Goal: Check status: Check status

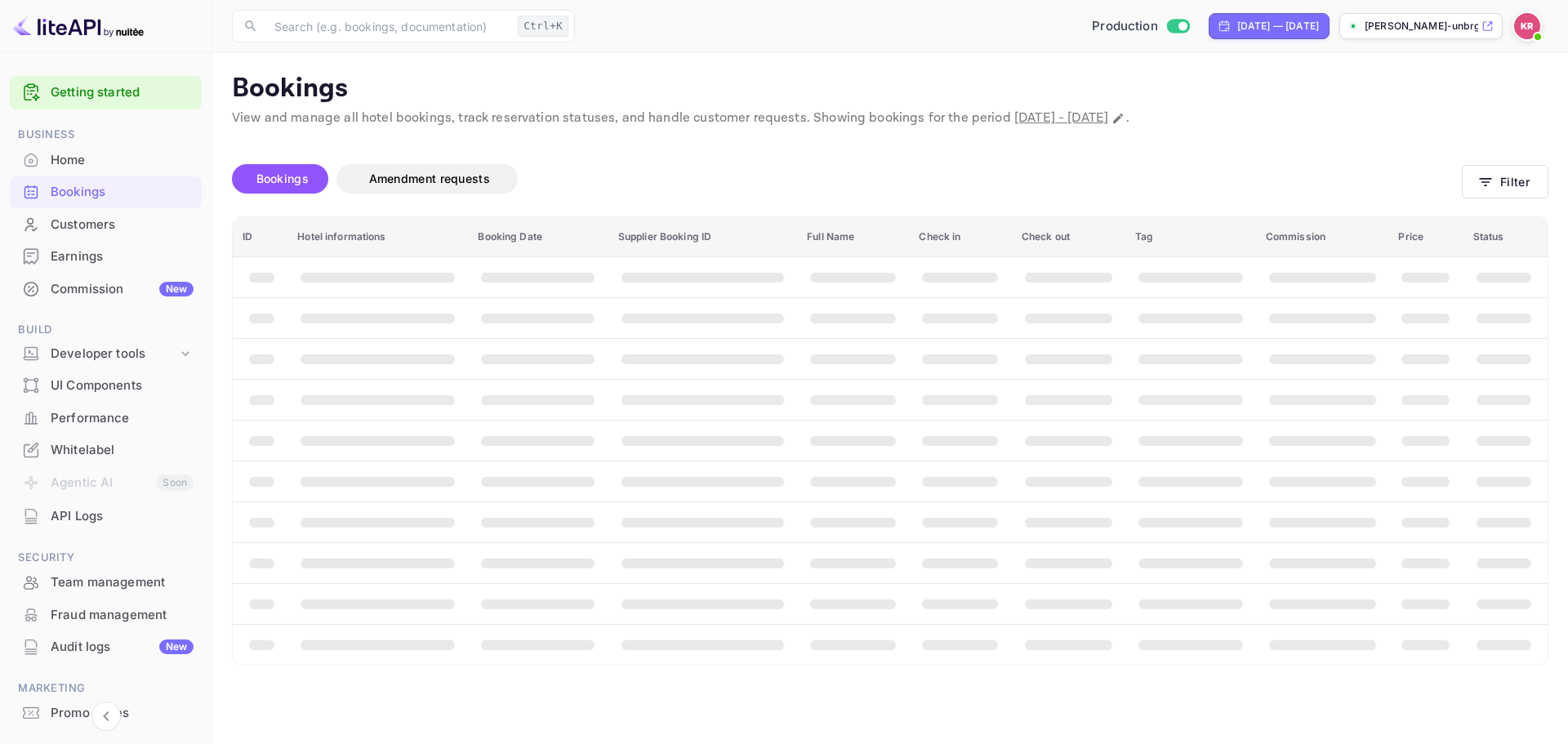
click at [289, 178] on span "Bookings" at bounding box center [282, 178] width 53 height 14
click at [1466, 176] on button "Filter" at bounding box center [1505, 181] width 86 height 34
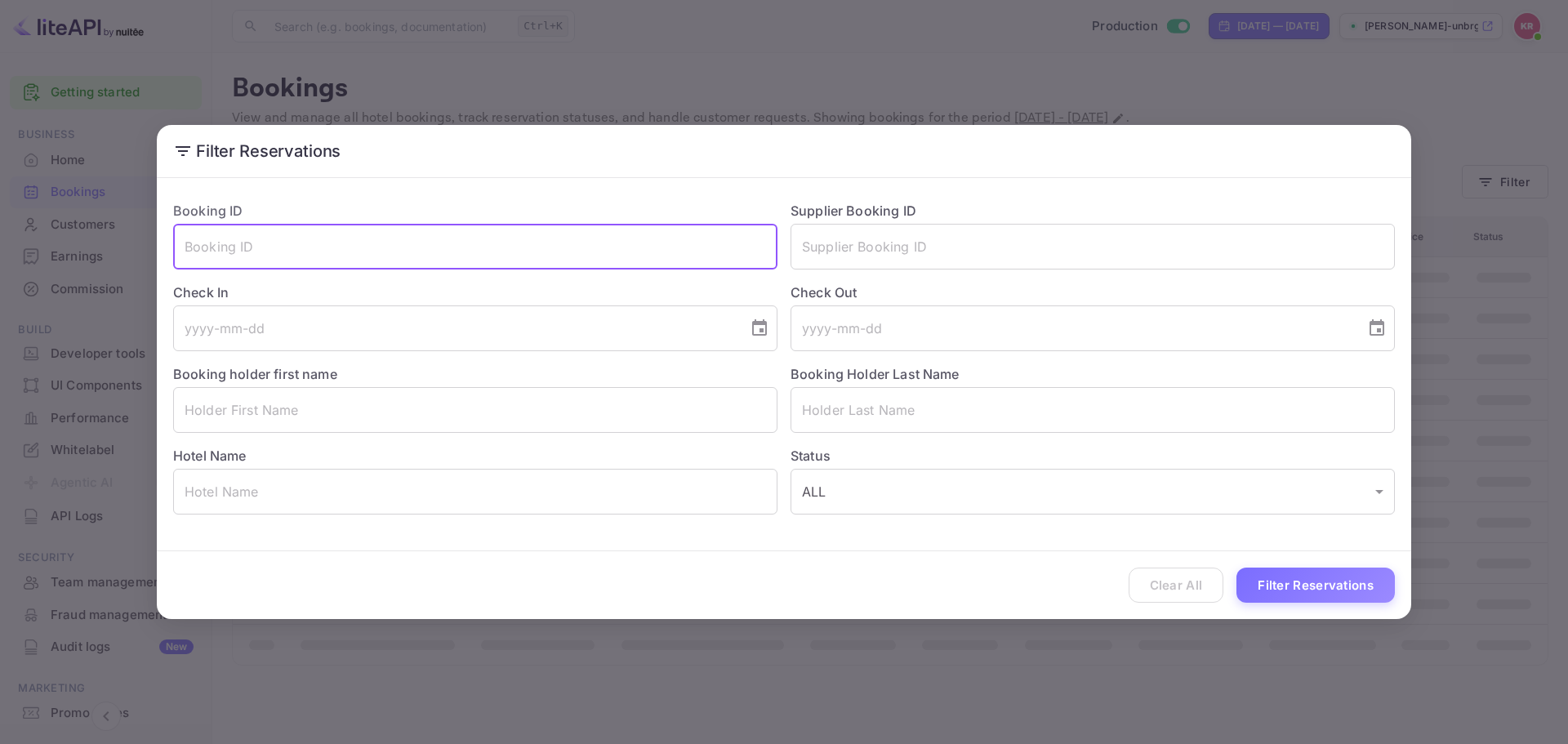
click at [409, 246] on input "text" at bounding box center [475, 247] width 604 height 46
paste input "7Nh1OlHKI"
type input "7Nh1OlHKI"
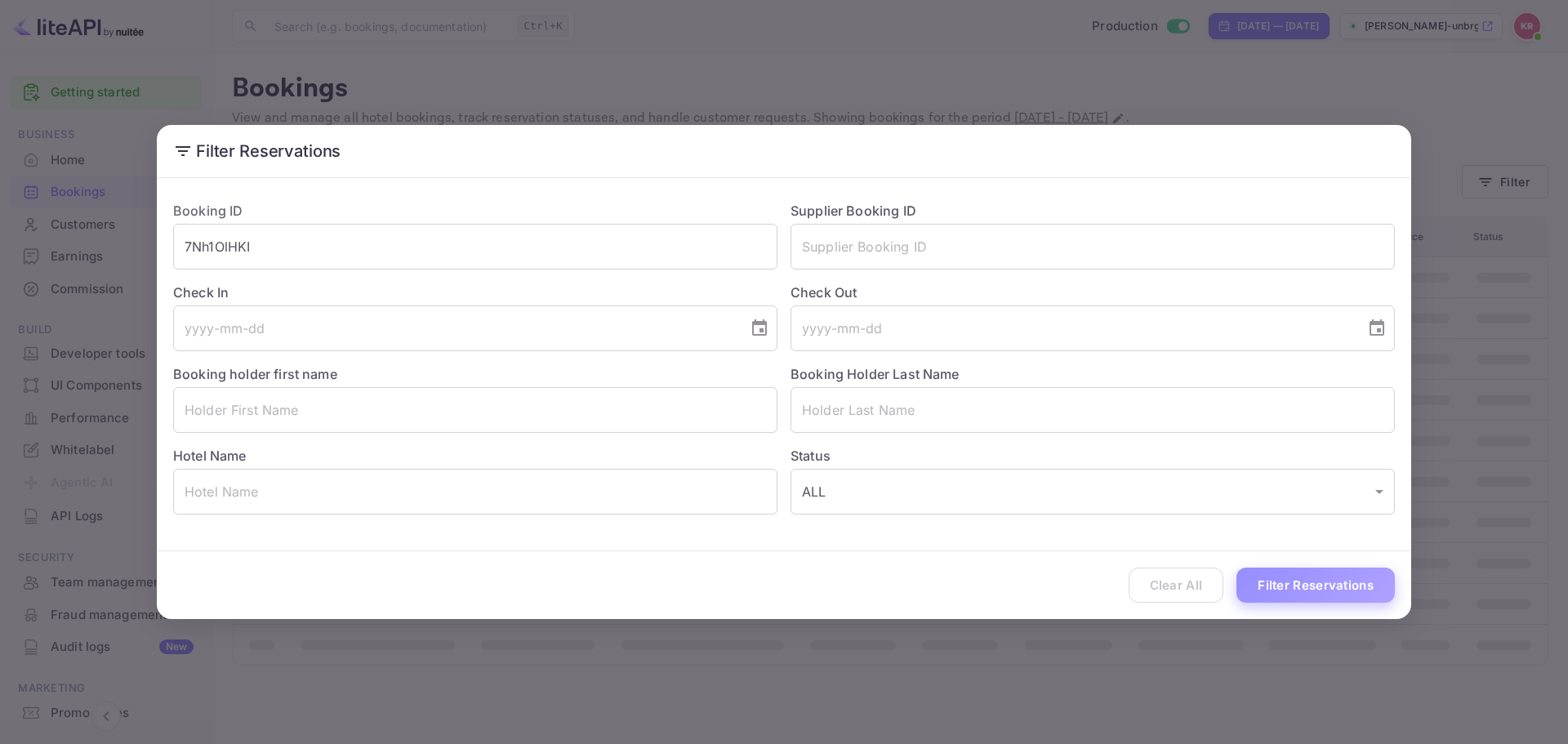
click at [1293, 583] on button "Filter Reservations" at bounding box center [1315, 585] width 159 height 35
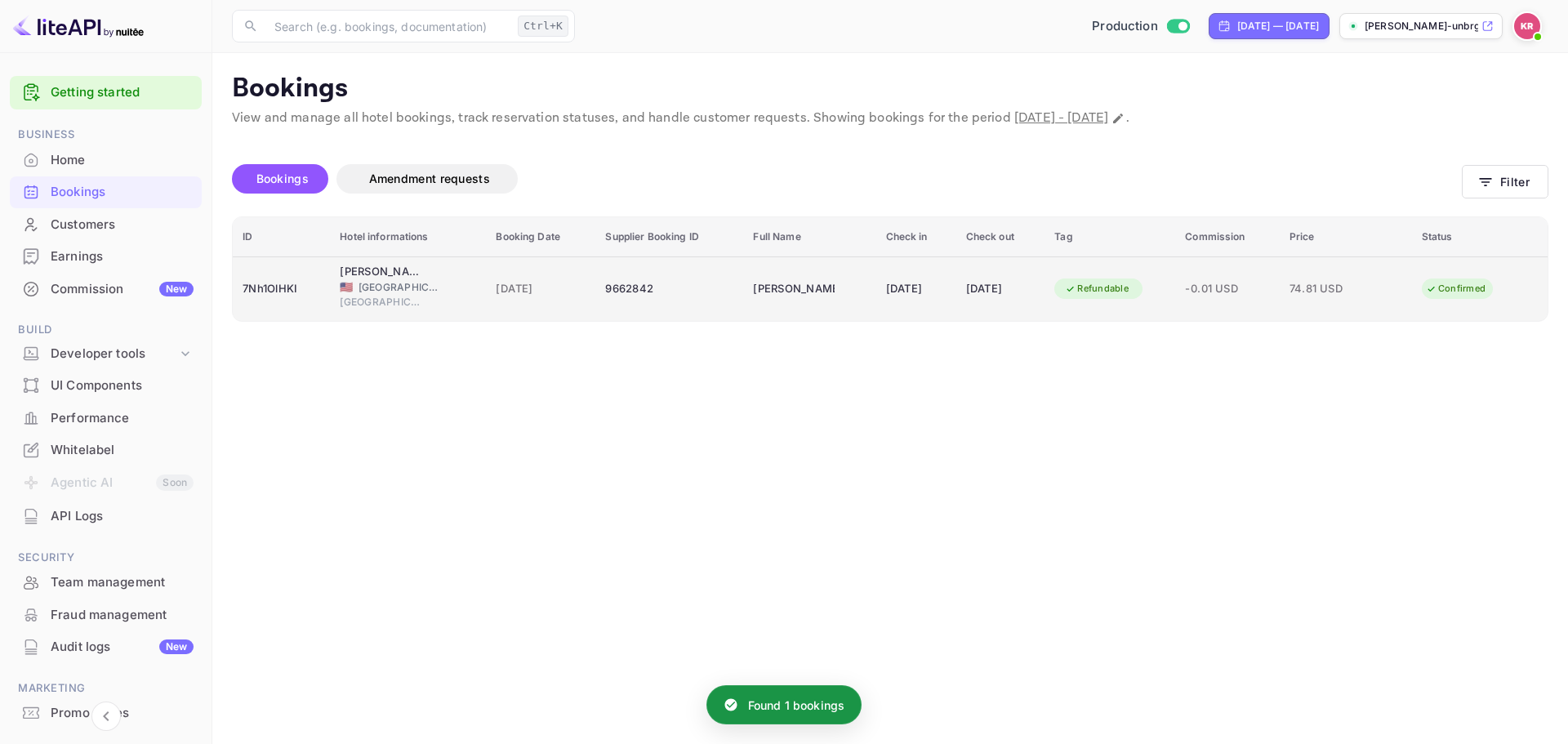
click at [421, 292] on span "[GEOGRAPHIC_DATA]" at bounding box center [399, 287] width 82 height 15
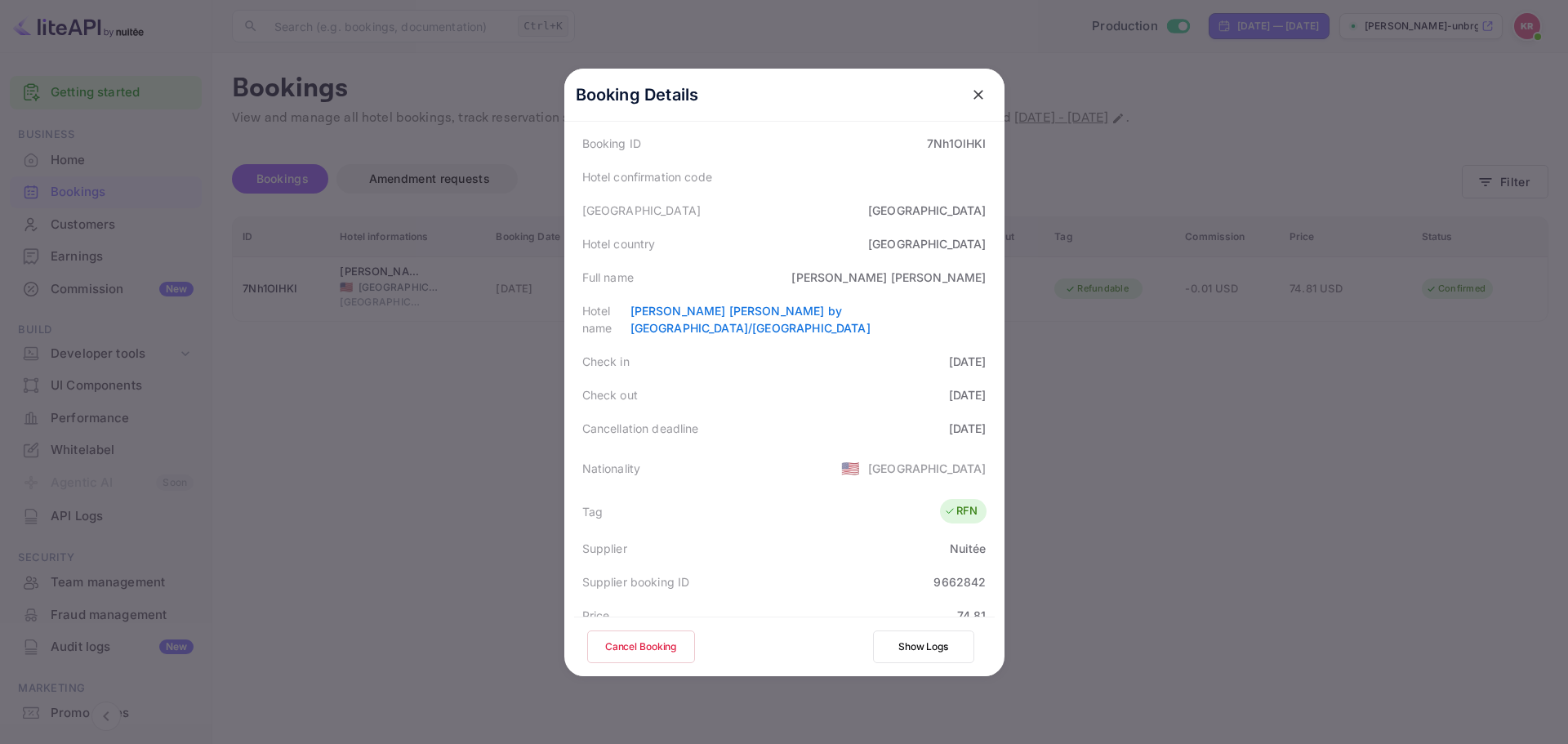
scroll to position [70, 0]
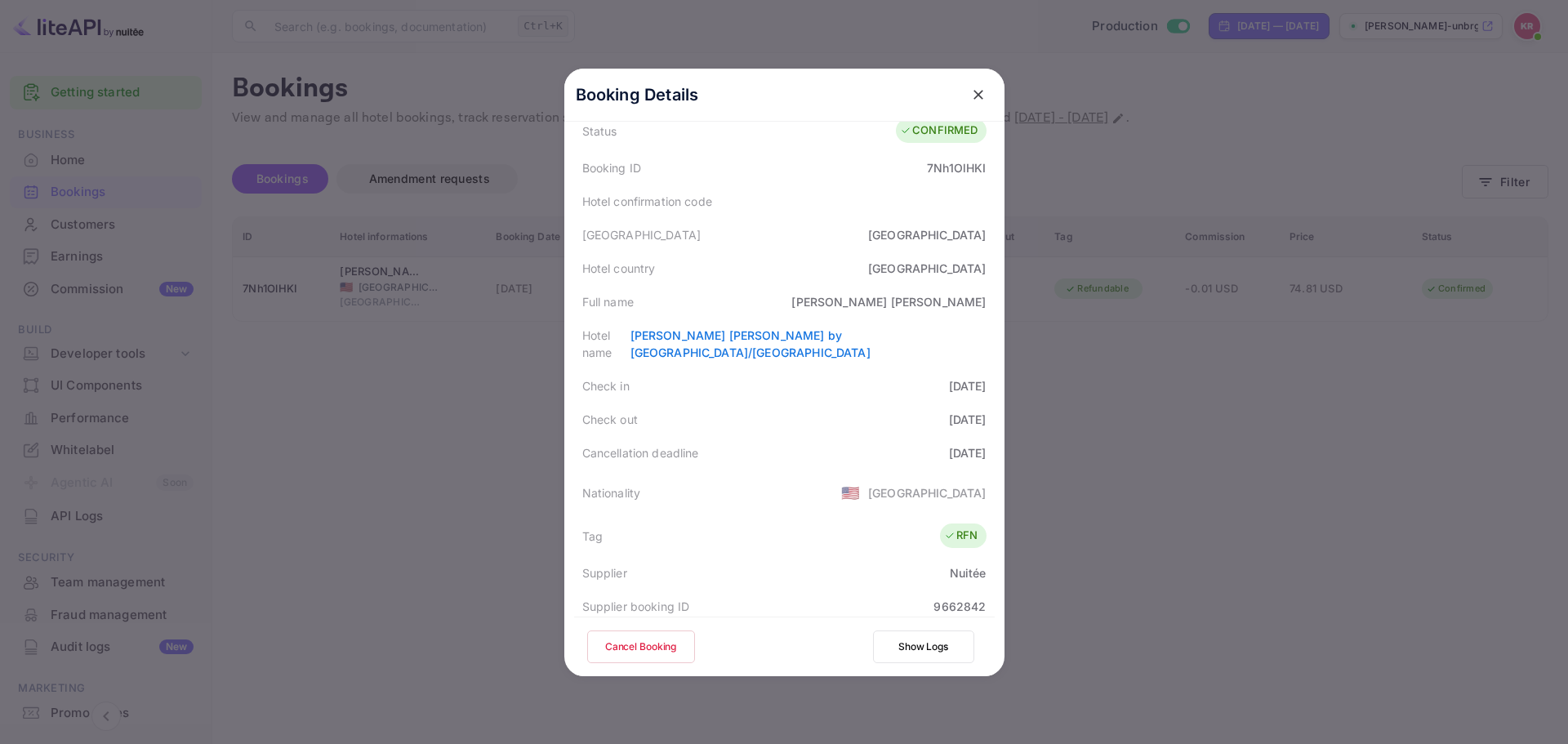
drag, startPoint x: 178, startPoint y: 427, endPoint x: 192, endPoint y: 414, distance: 19.1
click at [178, 427] on div at bounding box center [784, 372] width 1568 height 744
